Goal: Information Seeking & Learning: Learn about a topic

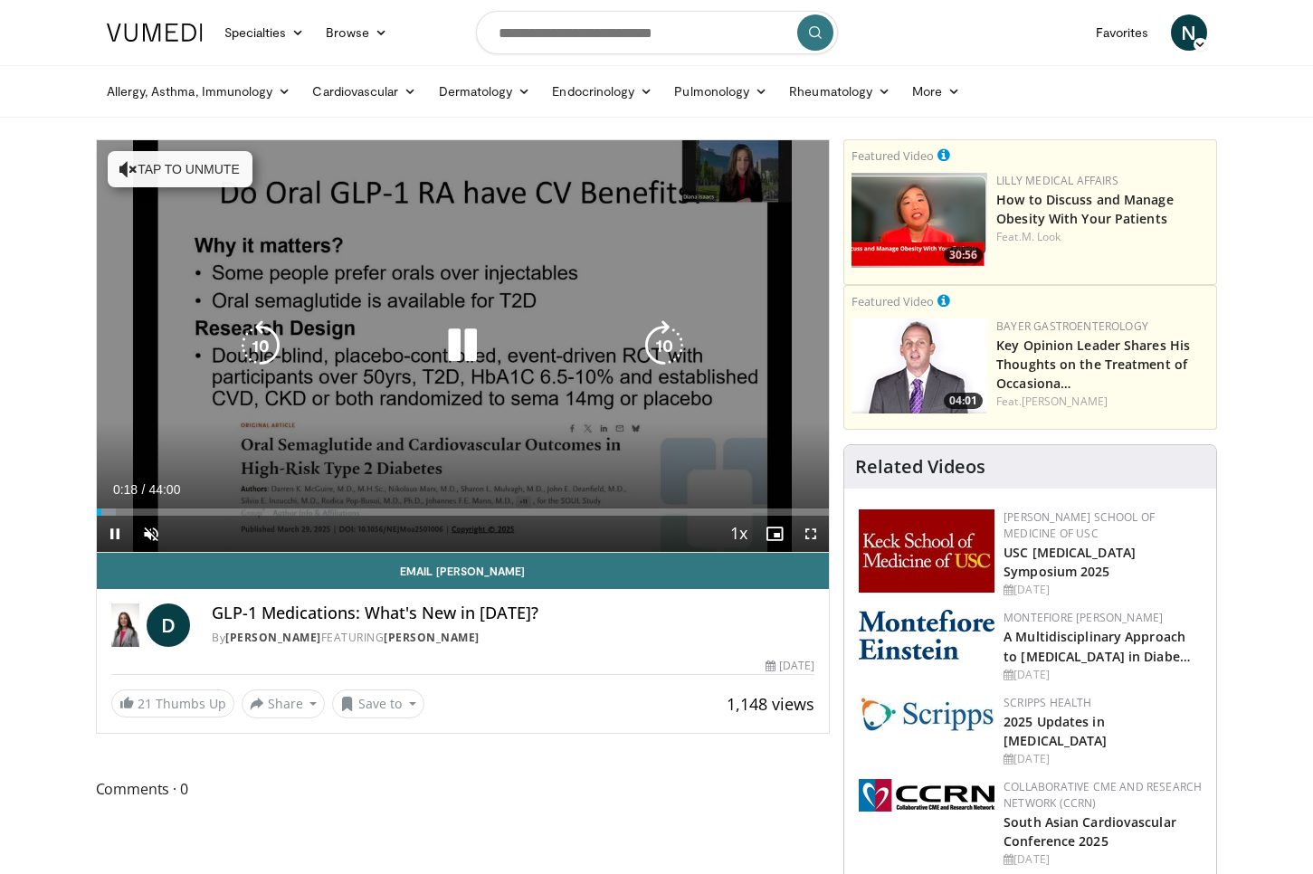
click at [456, 347] on icon "Video Player" at bounding box center [462, 345] width 51 height 51
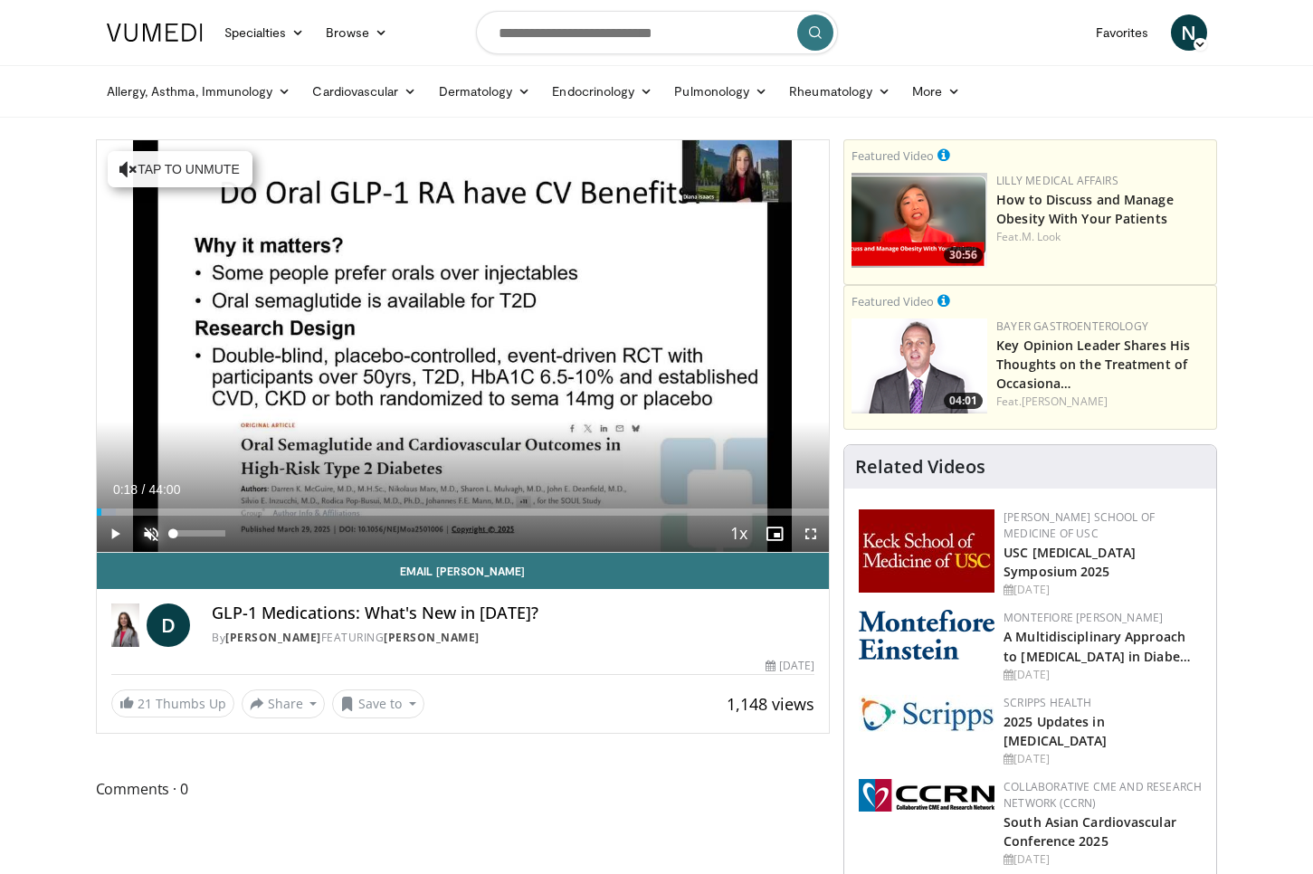
click at [145, 535] on span "Video Player" at bounding box center [151, 534] width 36 height 36
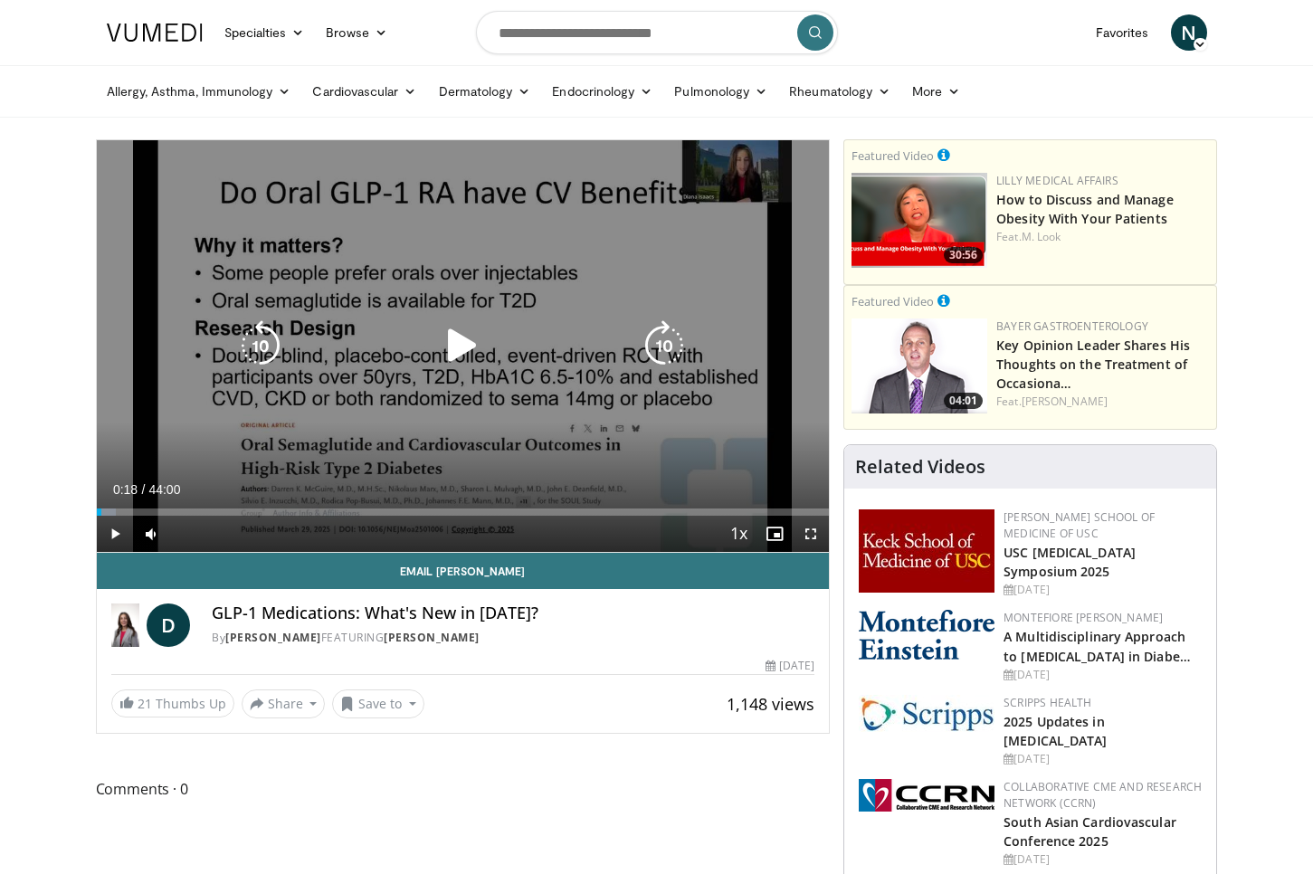
click at [453, 351] on icon "Video Player" at bounding box center [462, 345] width 51 height 51
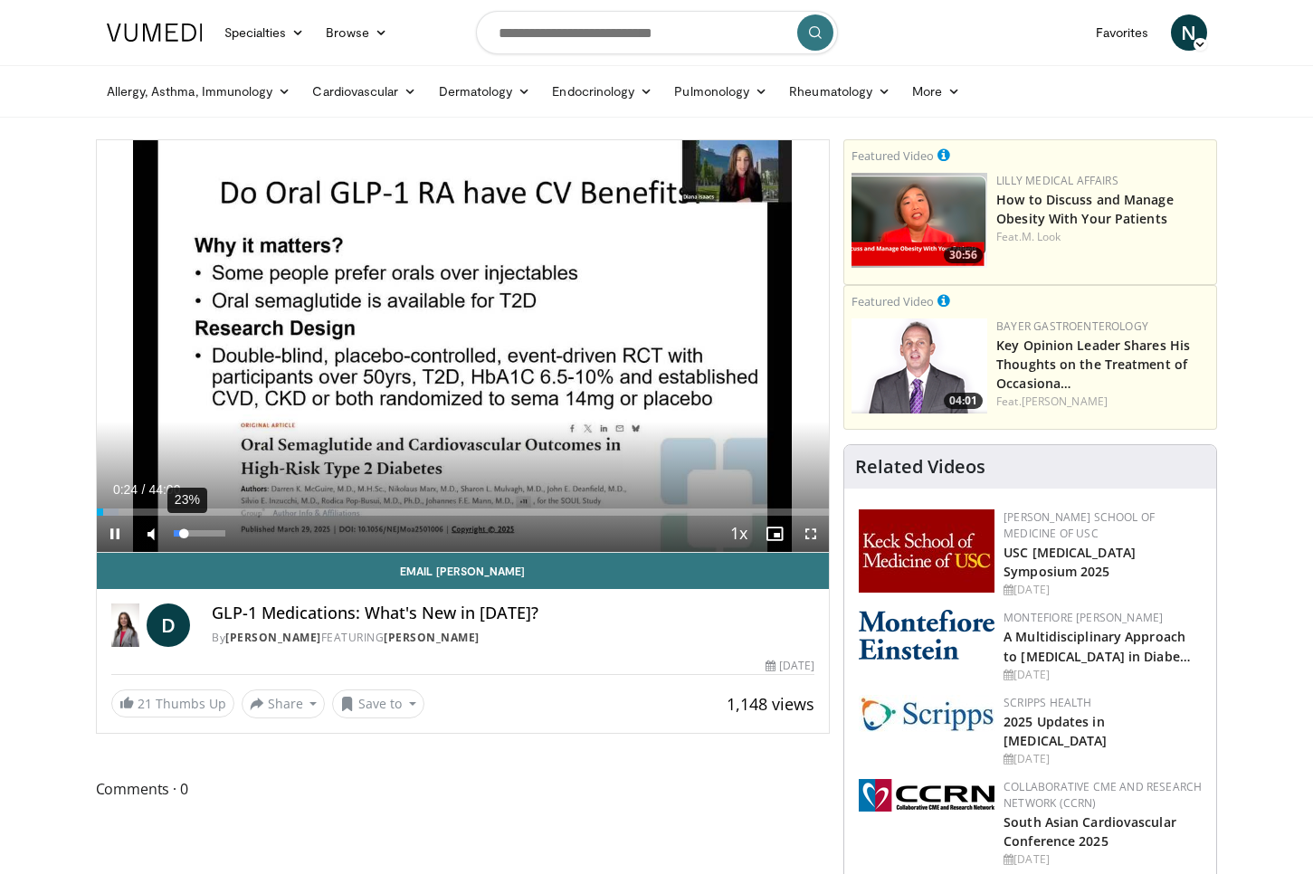
click at [185, 532] on video-js "**********" at bounding box center [463, 346] width 733 height 413
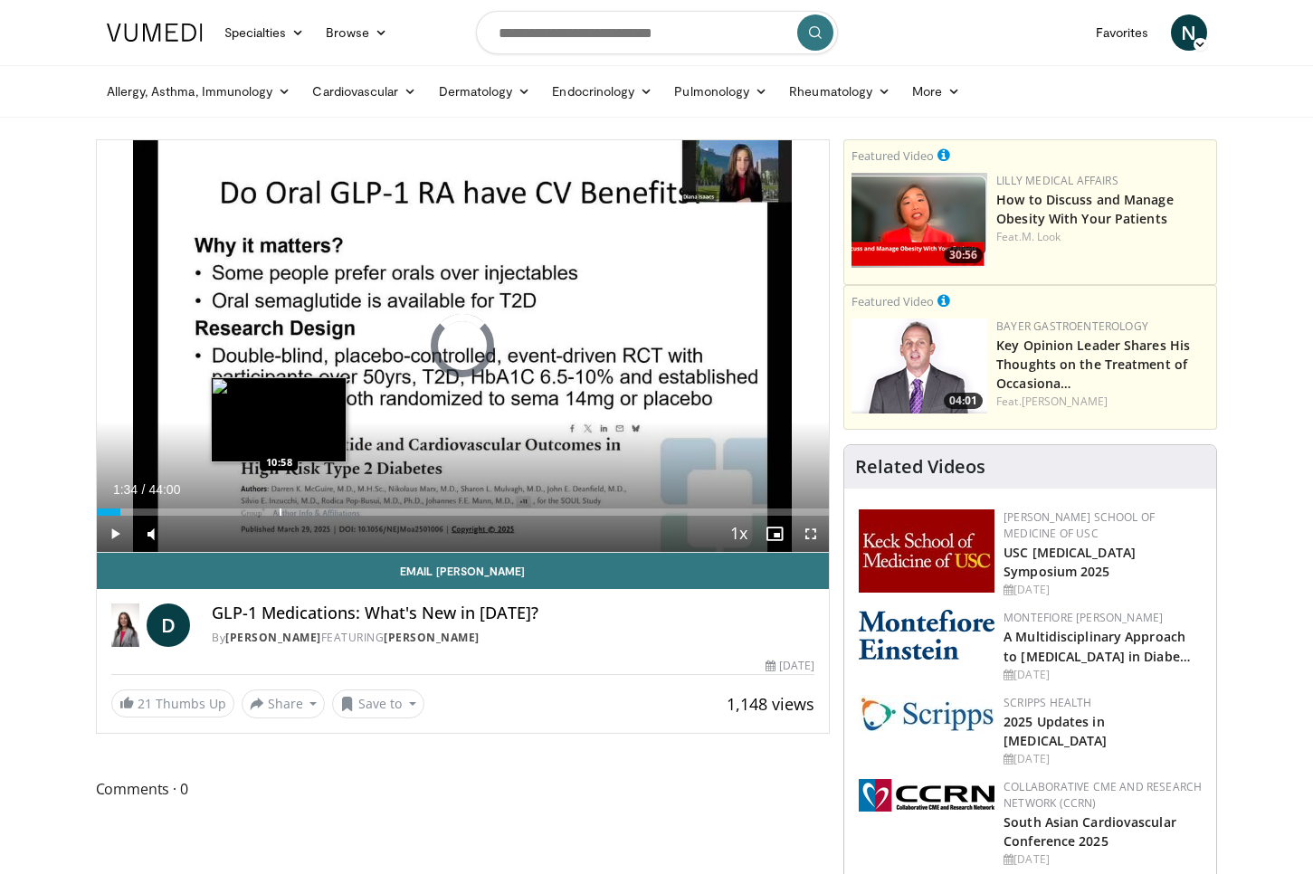
drag, startPoint x: 102, startPoint y: 512, endPoint x: 280, endPoint y: 514, distance: 177.3
click at [280, 514] on div "Progress Bar" at bounding box center [281, 511] width 2 height 7
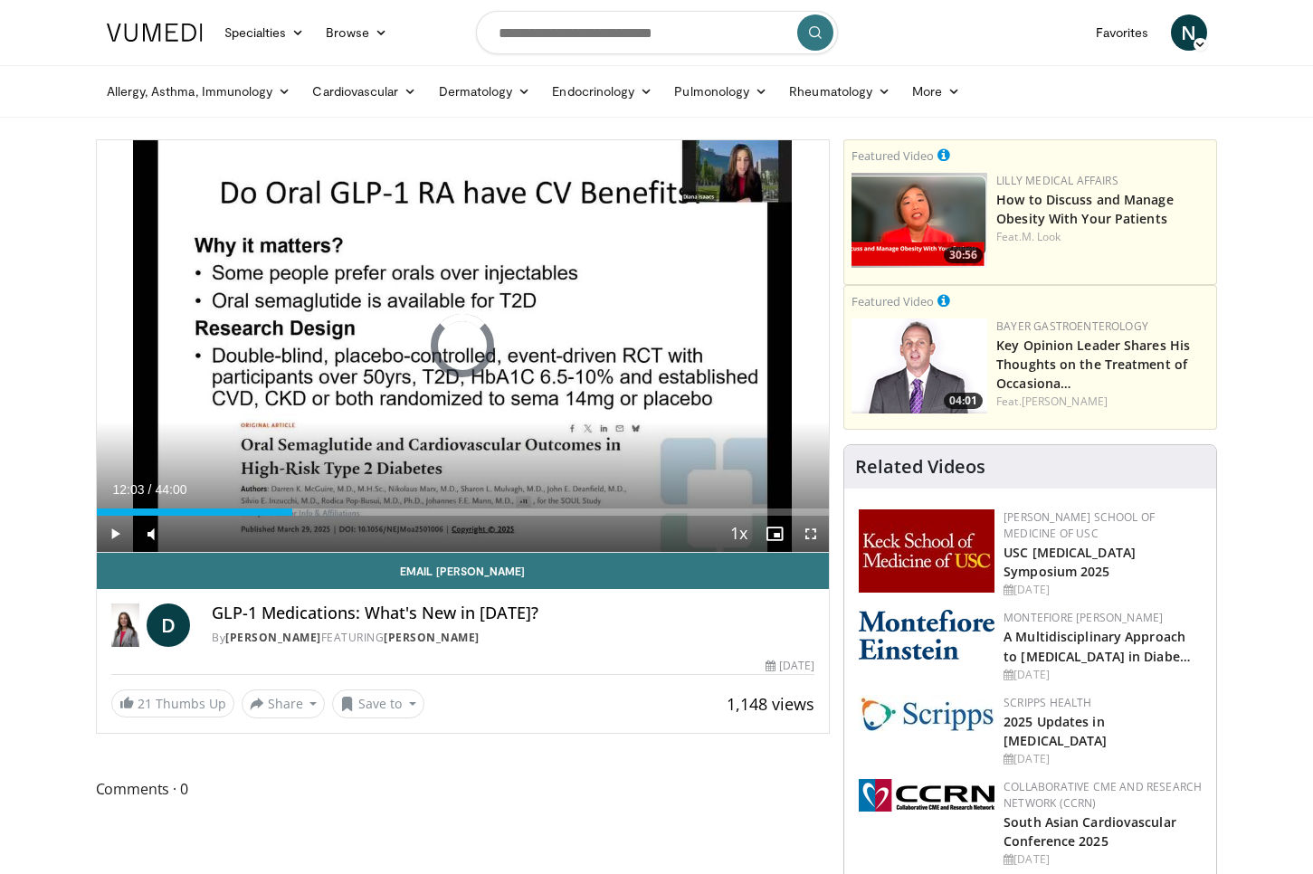
drag, startPoint x: 280, startPoint y: 514, endPoint x: 422, endPoint y: 516, distance: 142.1
click at [422, 516] on div "Current Time 12:03 / Duration 44:00 Play Skip Backward Skip Forward Mute 23% Lo…" at bounding box center [463, 534] width 733 height 36
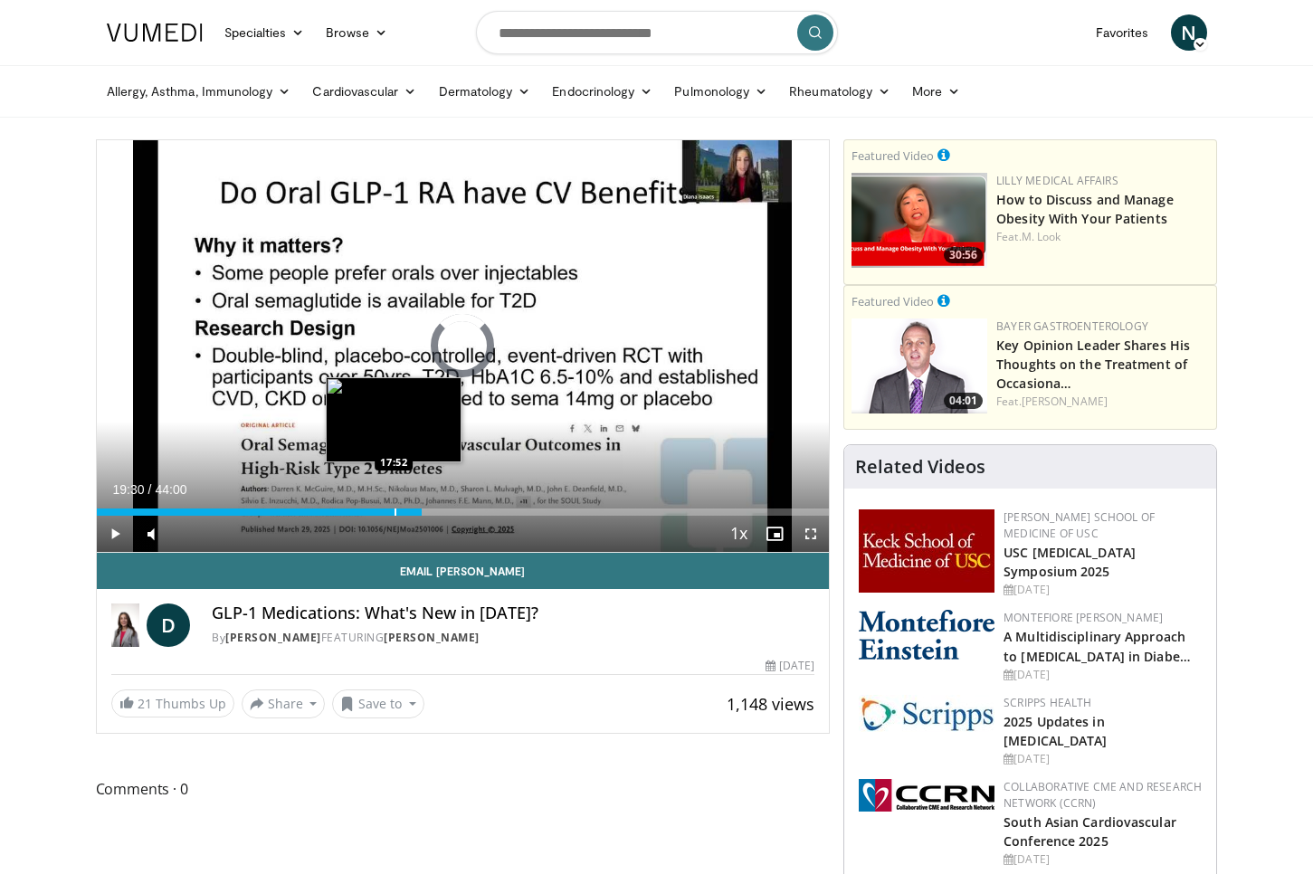
drag, startPoint x: 423, startPoint y: 512, endPoint x: 394, endPoint y: 513, distance: 29.0
click at [394, 513] on div "Progress Bar" at bounding box center [395, 511] width 2 height 7
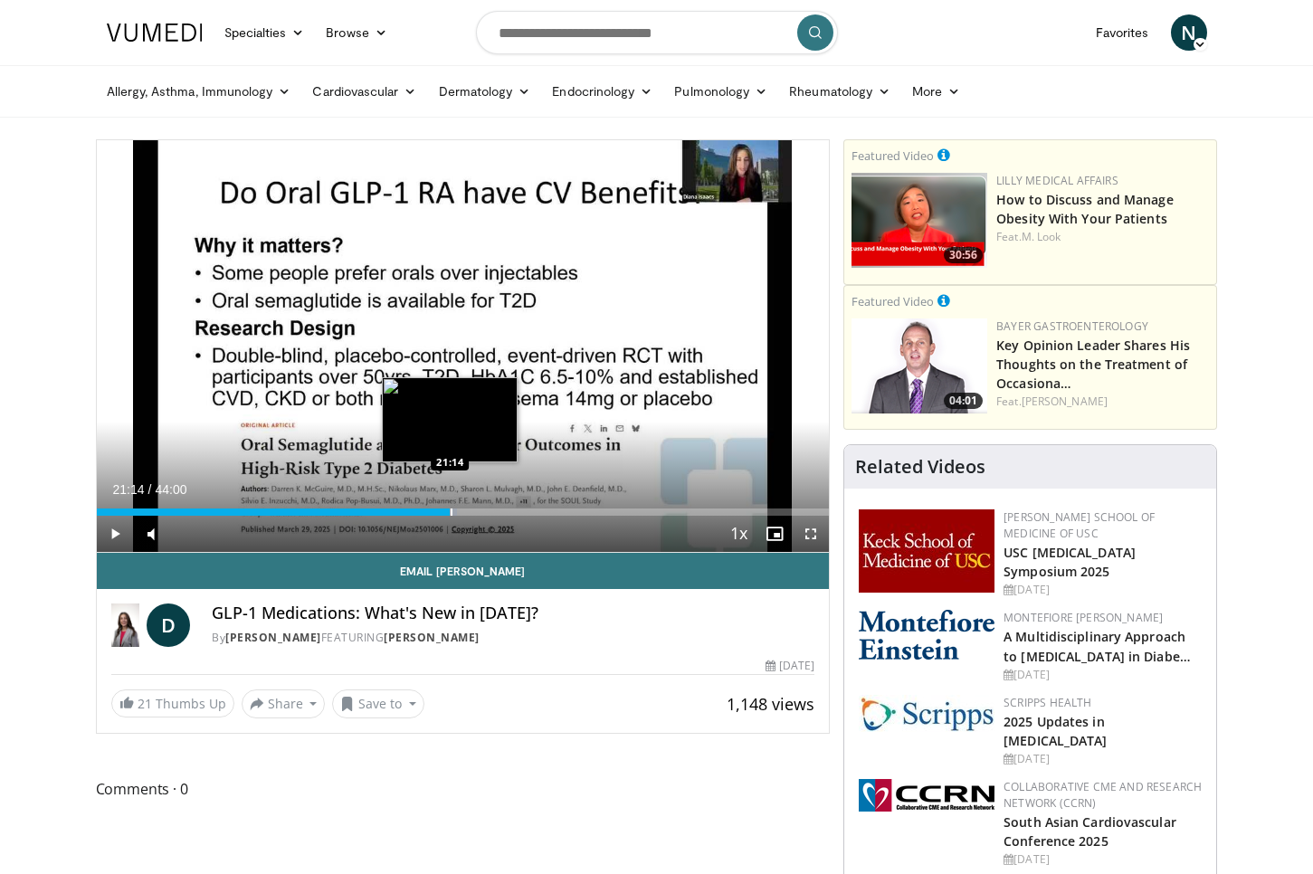
drag, startPoint x: 416, startPoint y: 512, endPoint x: 450, endPoint y: 511, distance: 33.5
click at [451, 511] on div "Progress Bar" at bounding box center [452, 511] width 2 height 7
drag, startPoint x: 447, startPoint y: 511, endPoint x: 465, endPoint y: 510, distance: 18.1
click at [465, 510] on div "Progress Bar" at bounding box center [466, 511] width 2 height 7
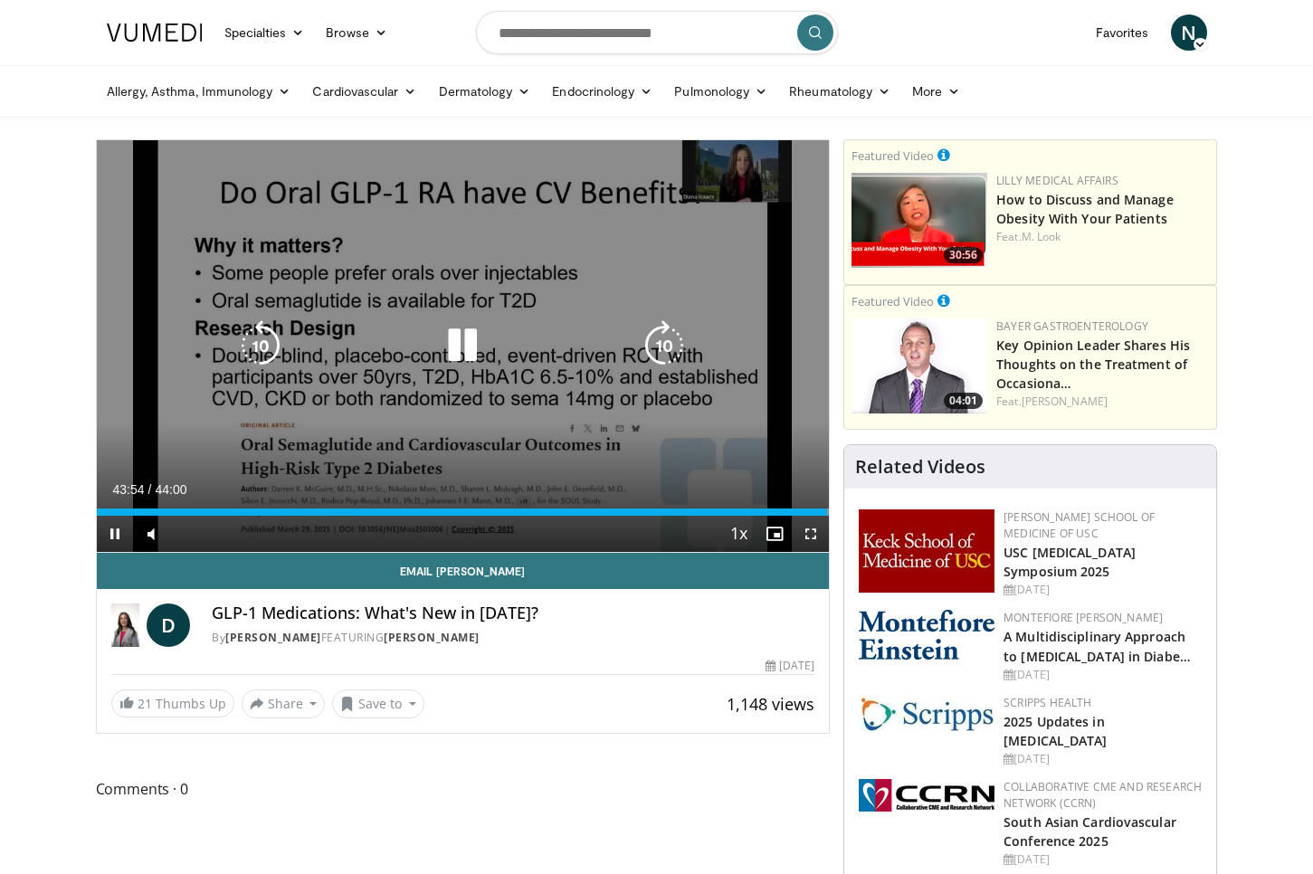
click at [453, 343] on icon "Video Player" at bounding box center [462, 345] width 51 height 51
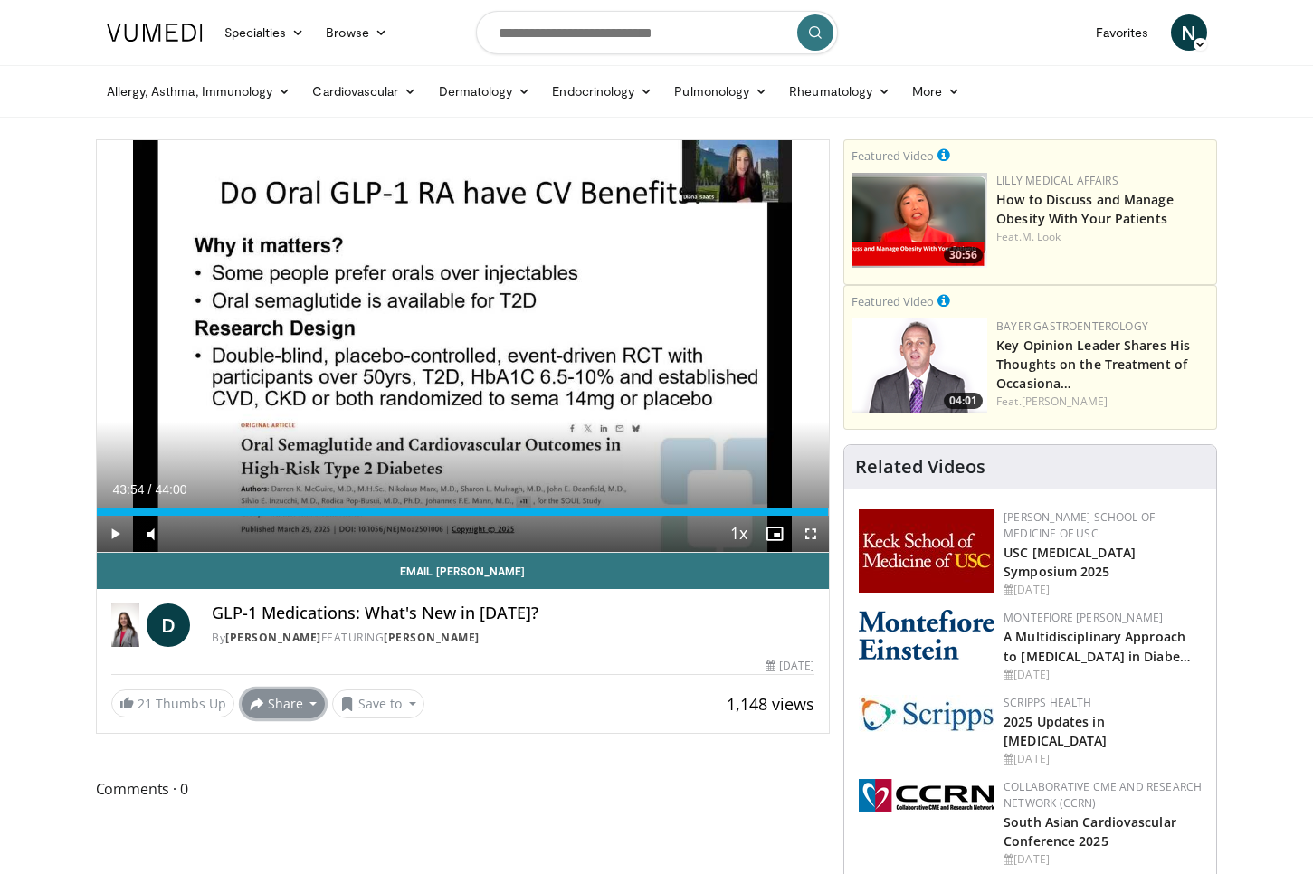
click at [265, 708] on button "Share" at bounding box center [284, 703] width 84 height 29
click at [270, 744] on span "E-mail" at bounding box center [282, 744] width 52 height 20
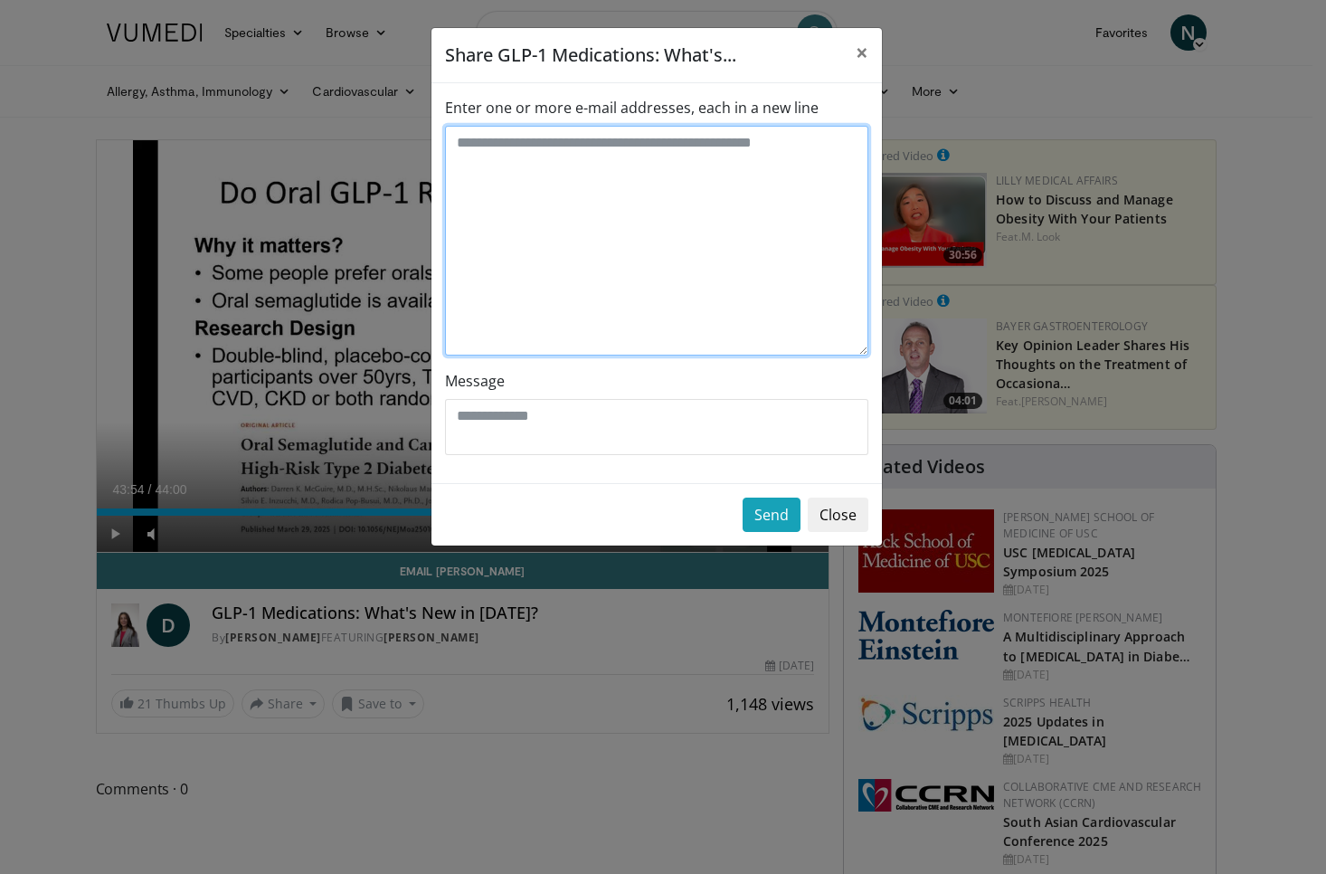
click at [523, 202] on textarea "Enter one or more e-mail addresses, each in a new line" at bounding box center [656, 241] width 423 height 230
type textarea "**********"
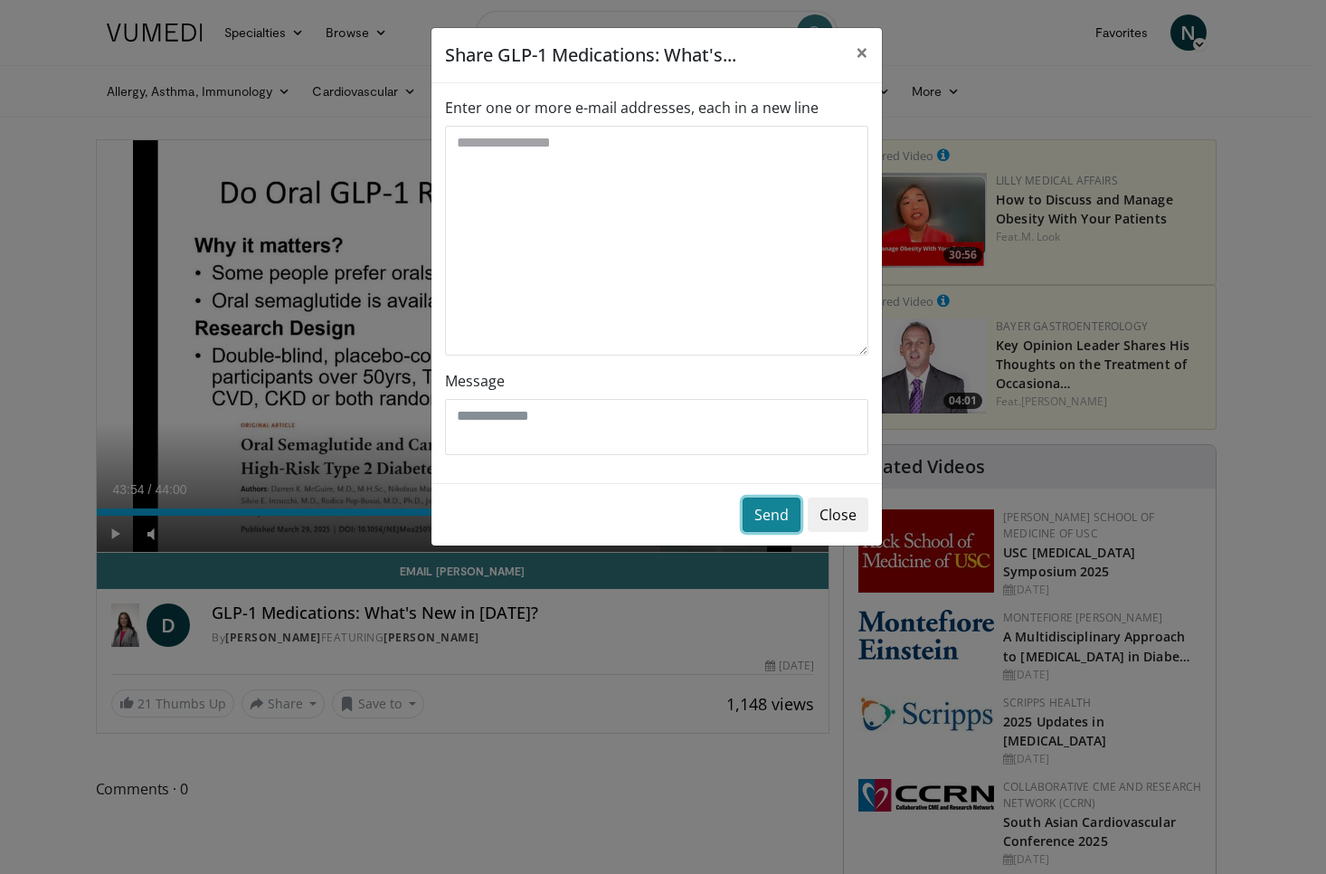
click at [763, 512] on button "Send" at bounding box center [772, 515] width 58 height 34
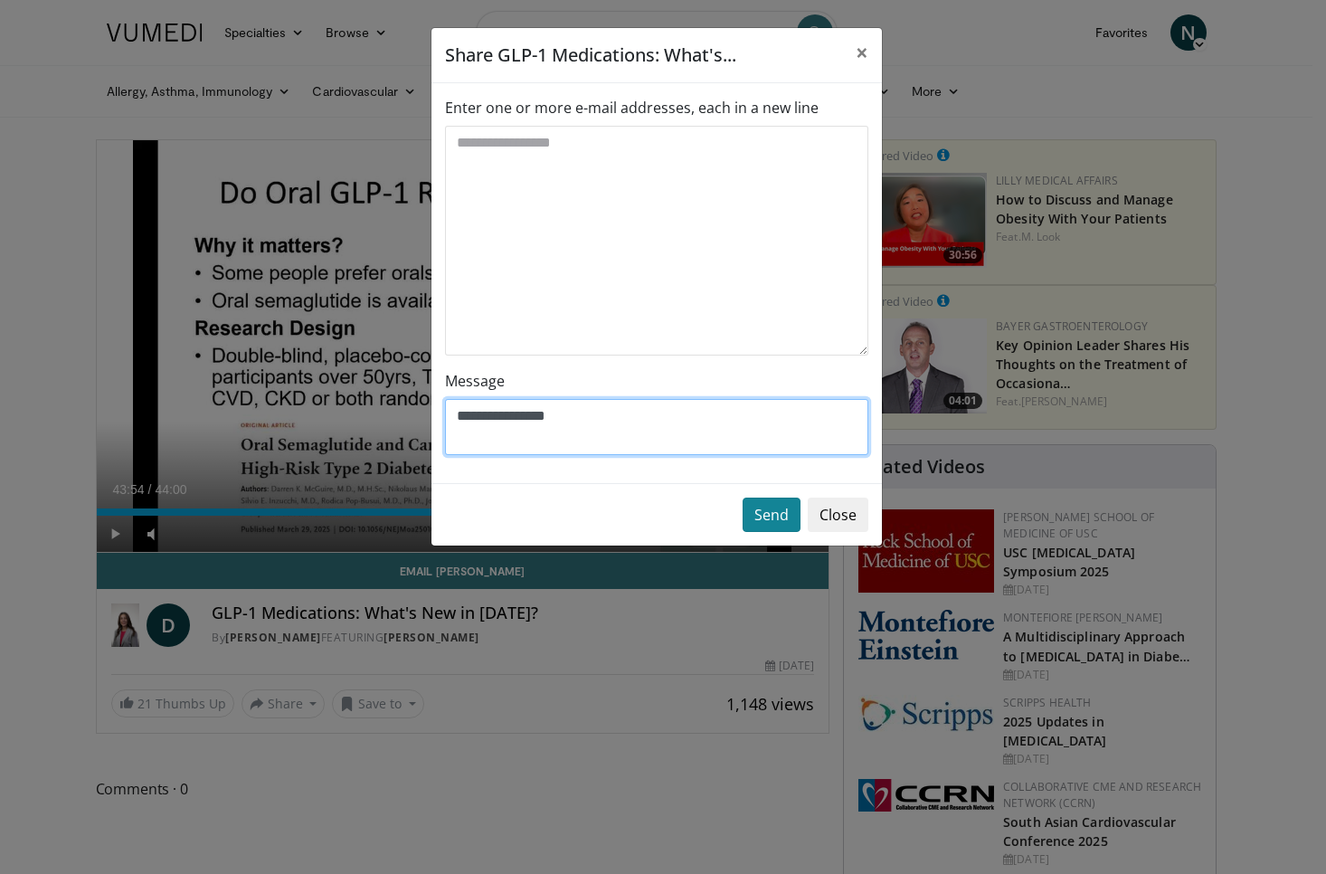
type textarea "**********"
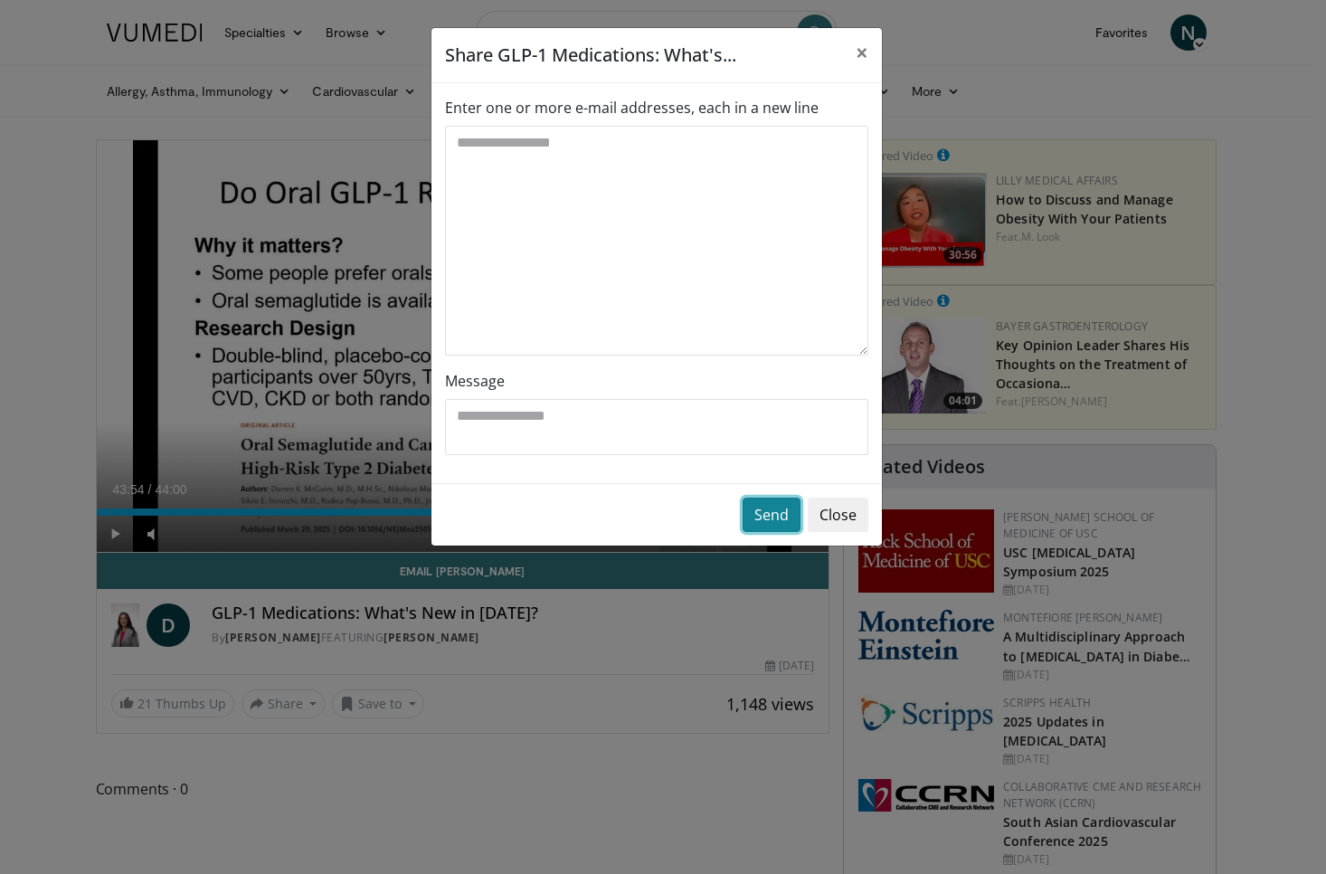
click at [753, 530] on button "Send" at bounding box center [772, 515] width 58 height 34
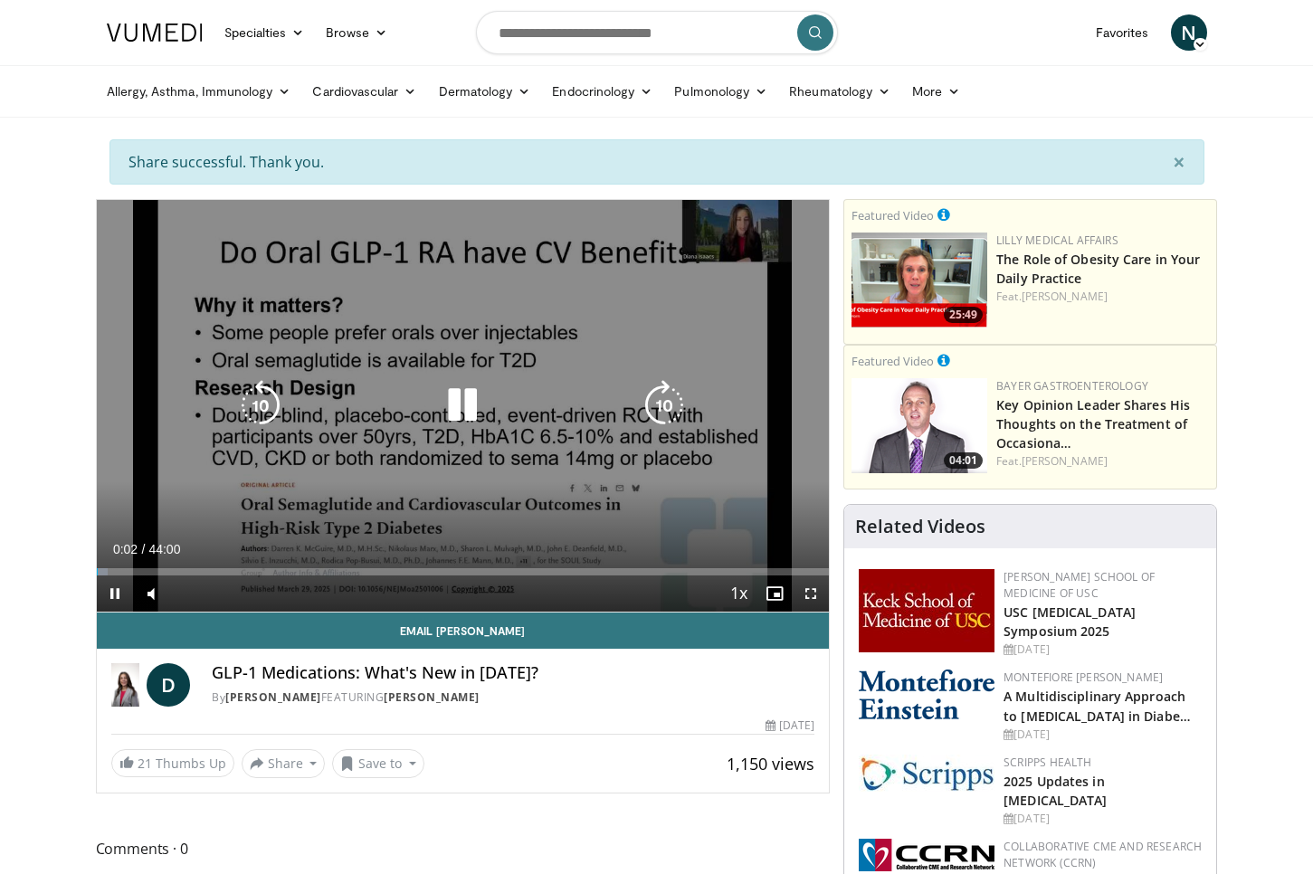
click at [466, 400] on icon "Video Player" at bounding box center [462, 405] width 51 height 51
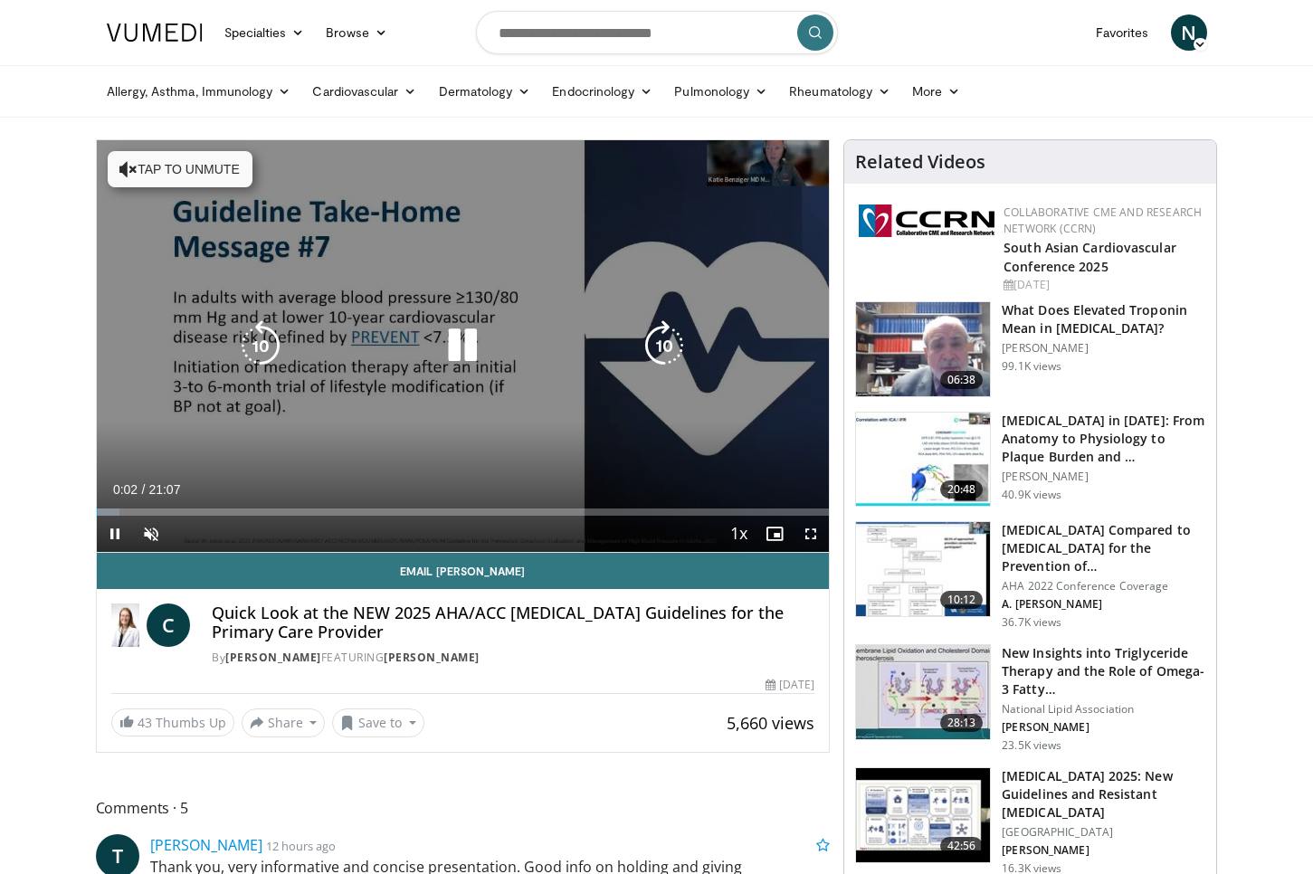
click at [472, 348] on icon "Video Player" at bounding box center [462, 345] width 51 height 51
click at [459, 345] on icon "Video Player" at bounding box center [462, 345] width 51 height 51
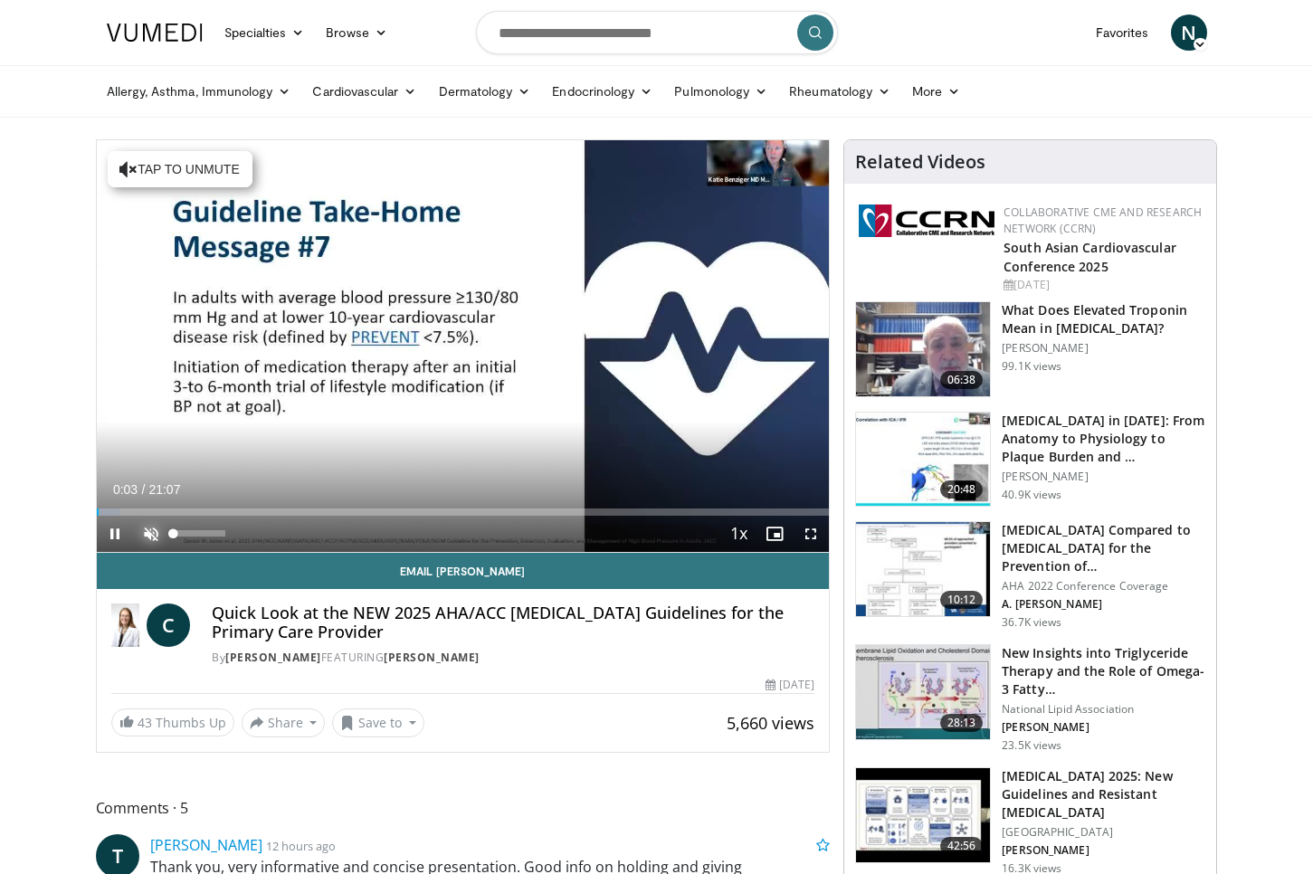
click at [151, 535] on span "Video Player" at bounding box center [151, 534] width 36 height 36
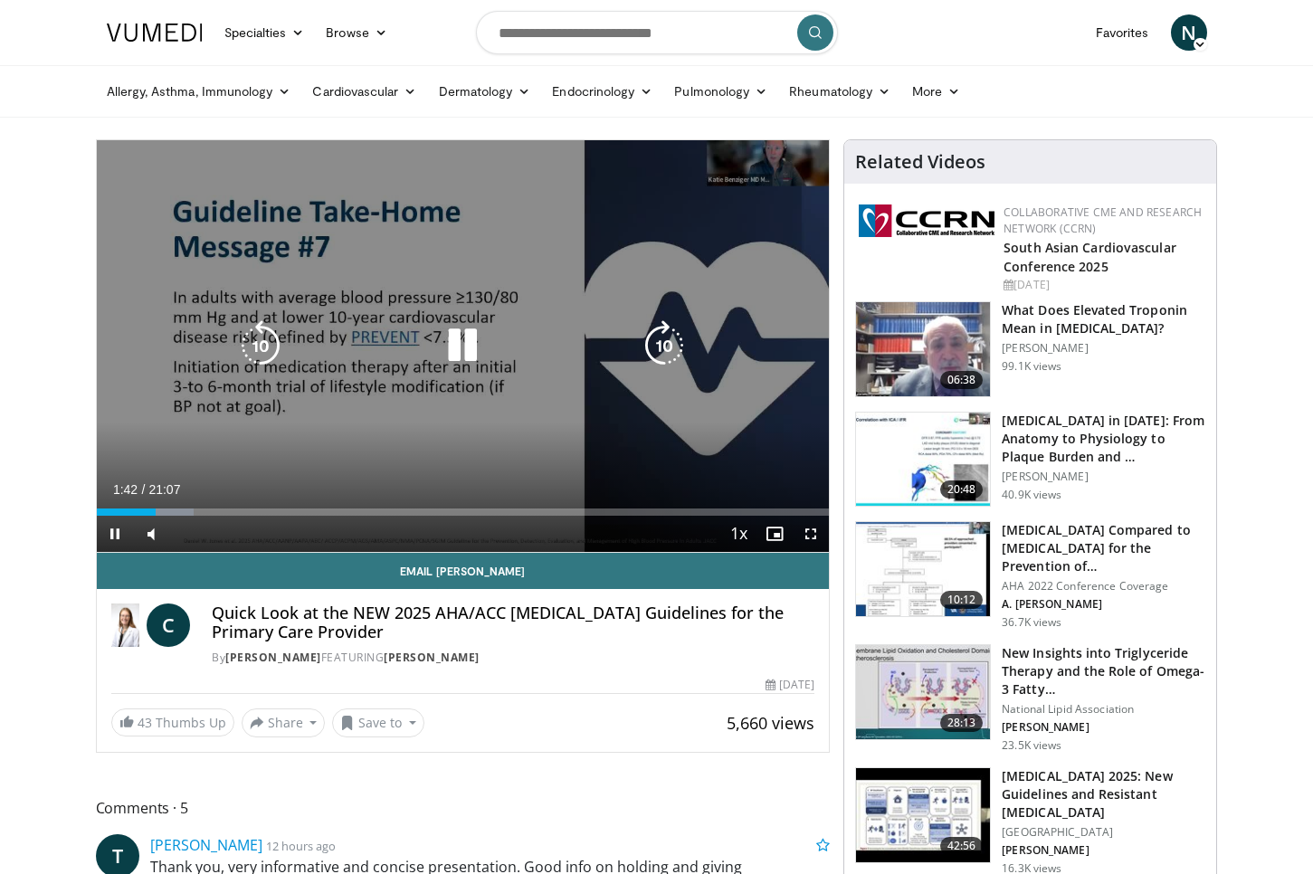
click at [469, 345] on icon "Video Player" at bounding box center [462, 345] width 51 height 51
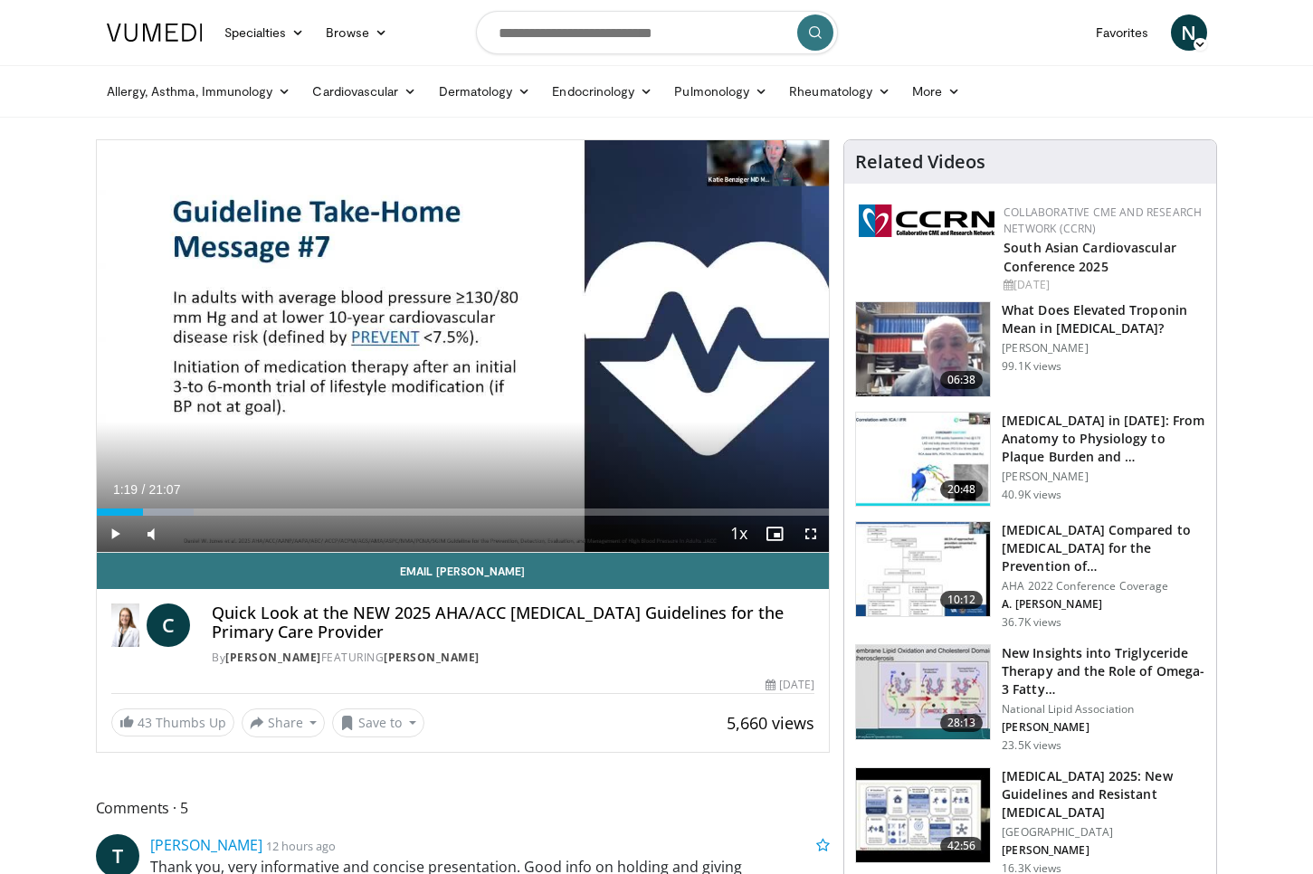
drag, startPoint x: 154, startPoint y: 512, endPoint x: 142, endPoint y: 512, distance: 11.8
click at [143, 512] on div "Progress Bar" at bounding box center [144, 511] width 2 height 7
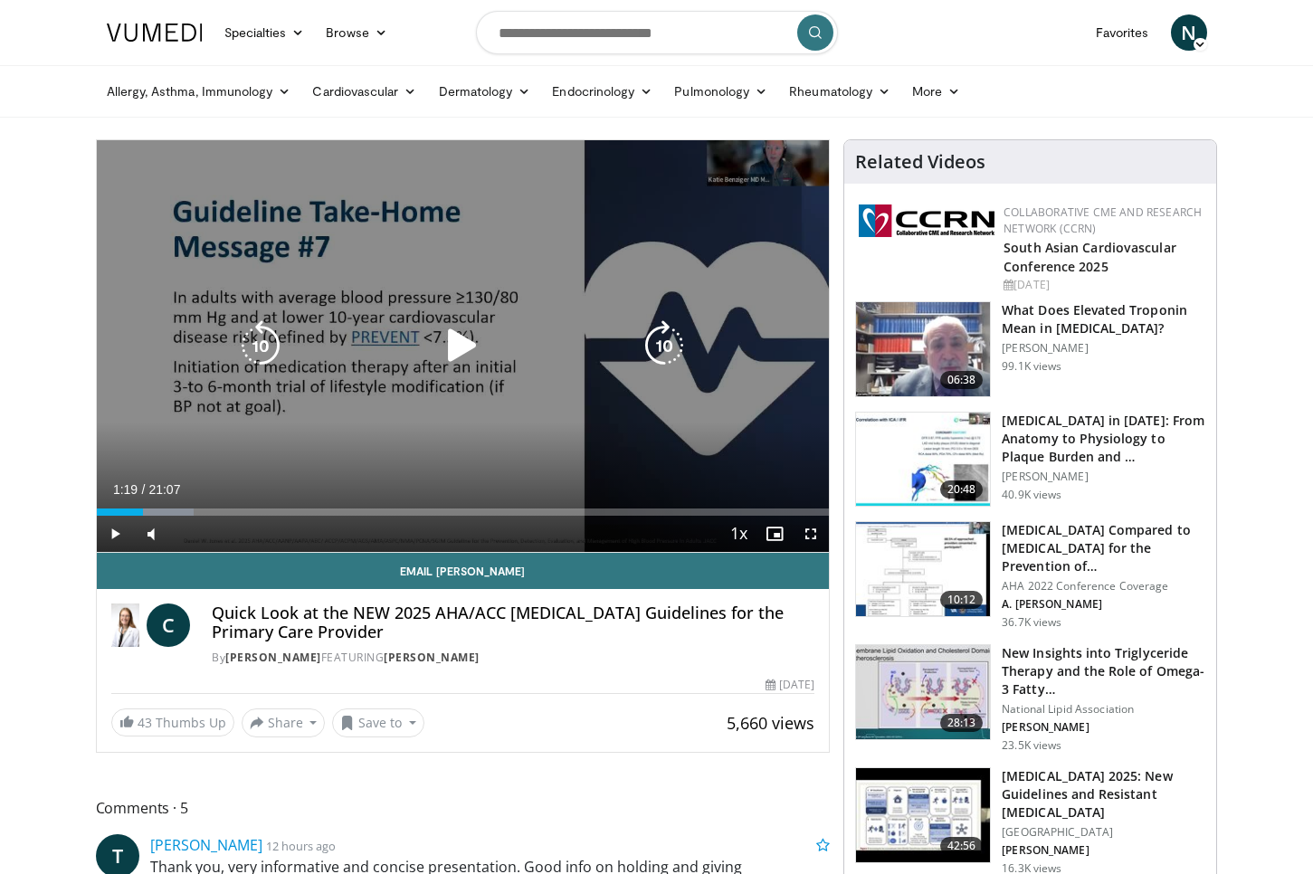
click at [451, 345] on icon "Video Player" at bounding box center [462, 345] width 51 height 51
click at [445, 343] on icon "Video Player" at bounding box center [462, 345] width 51 height 51
